Goal: Find contact information: Find contact information

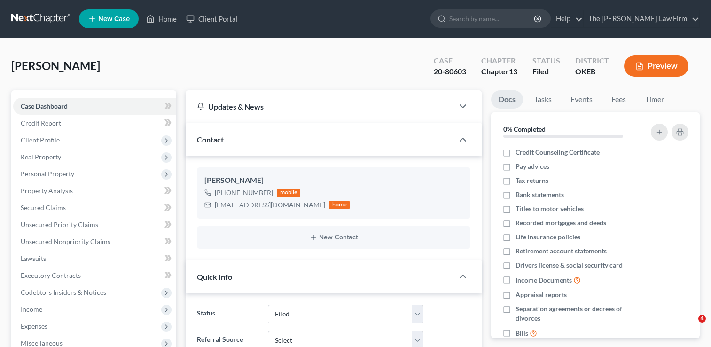
select select "2"
select select "0"
click at [33, 17] on link at bounding box center [41, 18] width 60 height 17
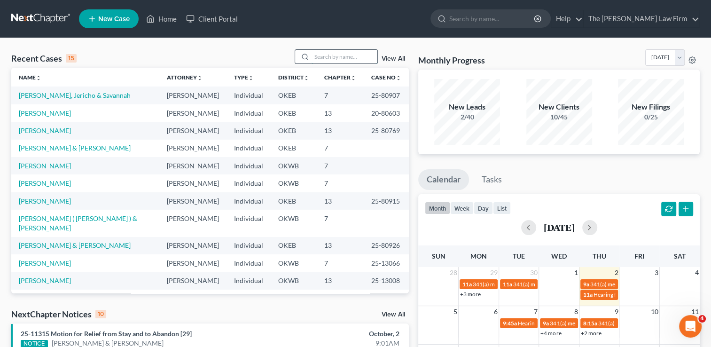
click at [344, 52] on input "search" at bounding box center [345, 57] width 66 height 14
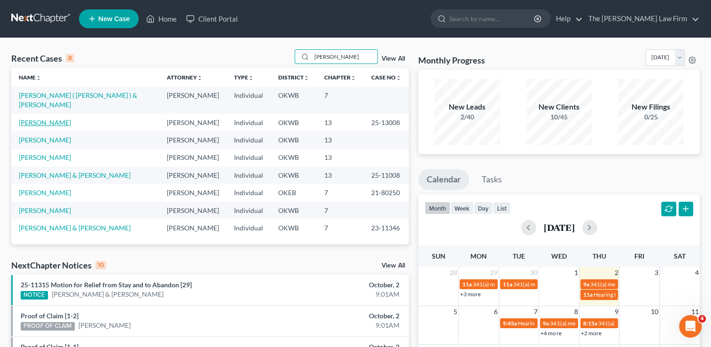
type input "[PERSON_NAME]"
click at [47, 118] on link "[PERSON_NAME]" at bounding box center [45, 122] width 52 height 8
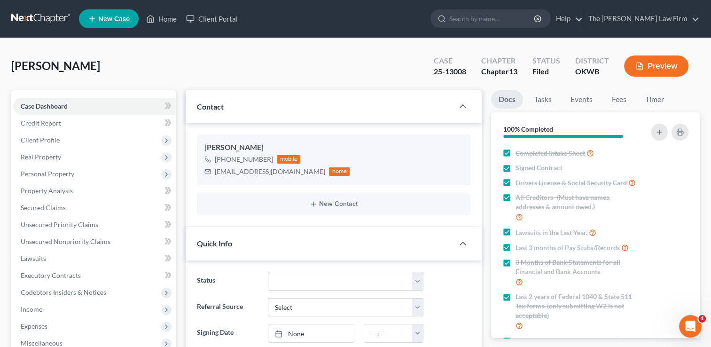
scroll to position [120, 0]
drag, startPoint x: 214, startPoint y: 170, endPoint x: 301, endPoint y: 179, distance: 87.4
click at [301, 179] on div "[PERSON_NAME] [PHONE_NUMBER] mobile [EMAIL_ADDRESS][DOMAIN_NAME] home" at bounding box center [334, 159] width 274 height 51
drag, startPoint x: 301, startPoint y: 179, endPoint x: 271, endPoint y: 170, distance: 30.9
copy div "[EMAIL_ADDRESS][DOMAIN_NAME]"
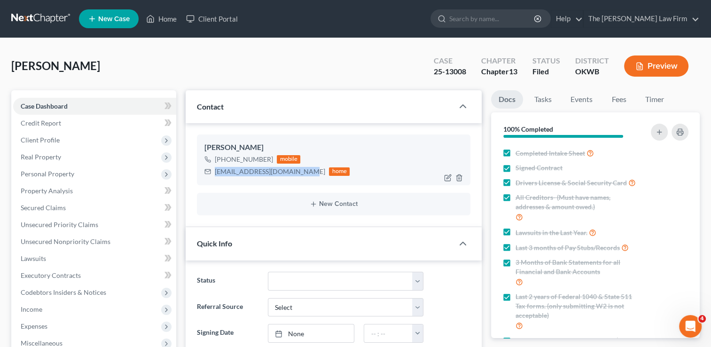
copy div "[EMAIL_ADDRESS][DOMAIN_NAME]"
